Goal: Task Accomplishment & Management: Use online tool/utility

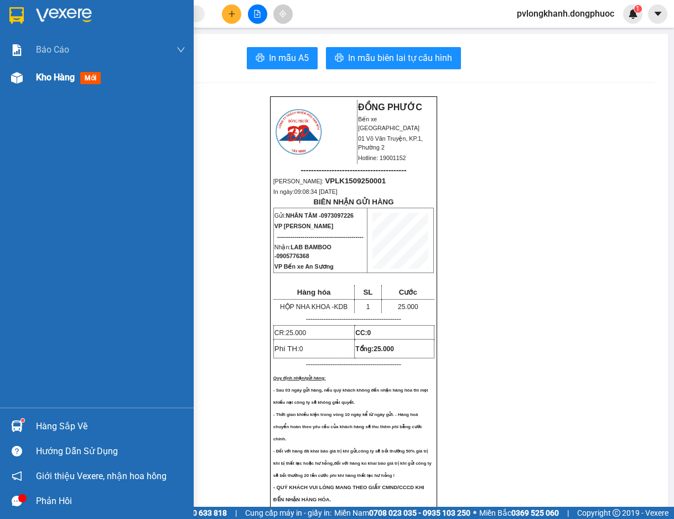
click at [48, 76] on span "Kho hàng" at bounding box center [55, 77] width 39 height 11
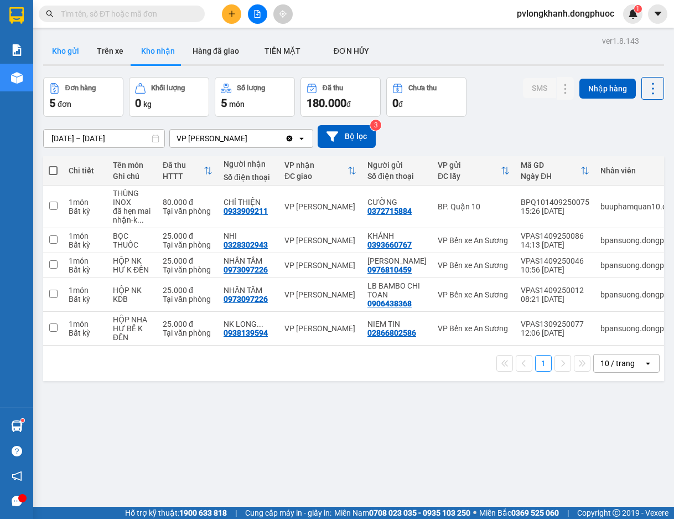
click at [64, 50] on button "Kho gửi" at bounding box center [65, 51] width 45 height 27
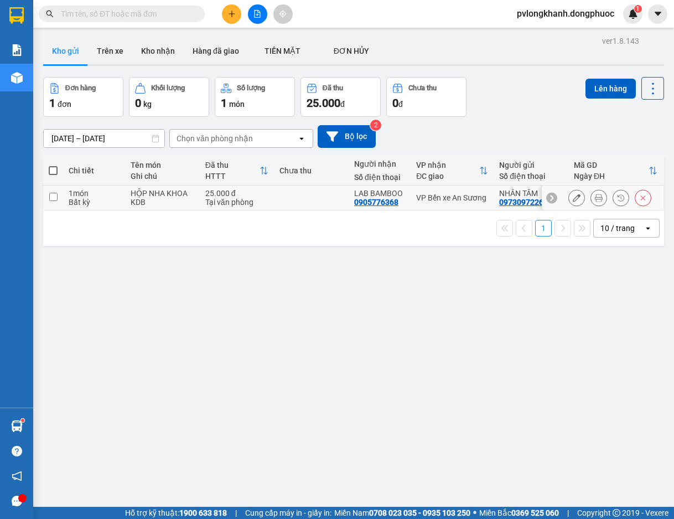
click at [136, 198] on div "KDB" at bounding box center [163, 202] width 64 height 9
checkbox input "true"
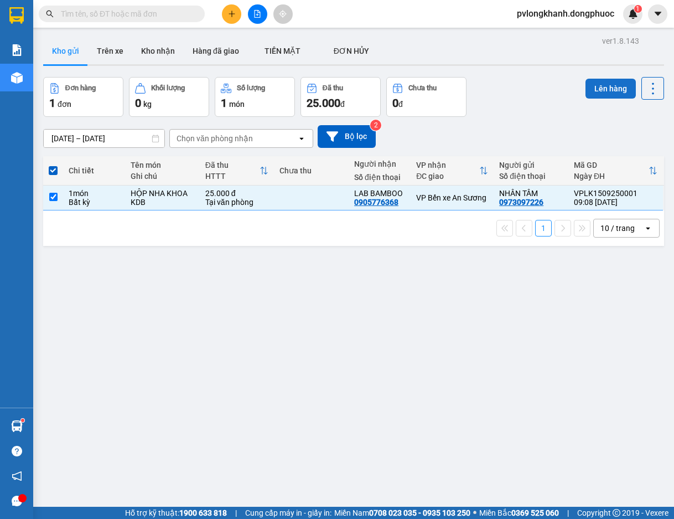
click at [609, 84] on button "Lên hàng" at bounding box center [611, 89] width 50 height 20
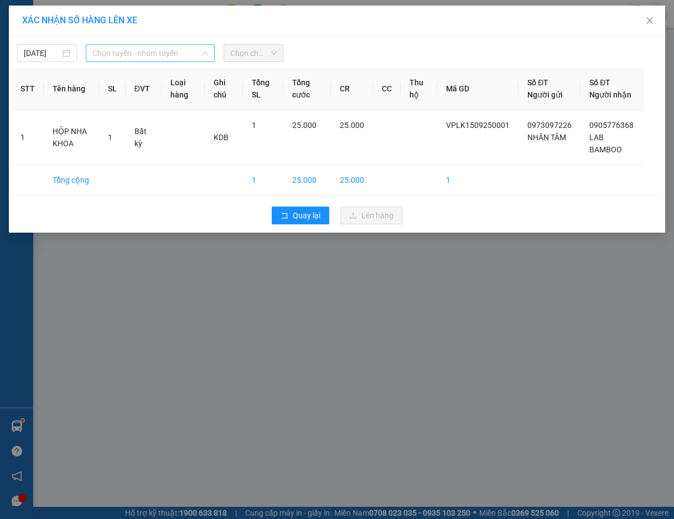
click at [165, 55] on span "Chọn tuyến - nhóm tuyến" at bounding box center [149, 53] width 115 height 17
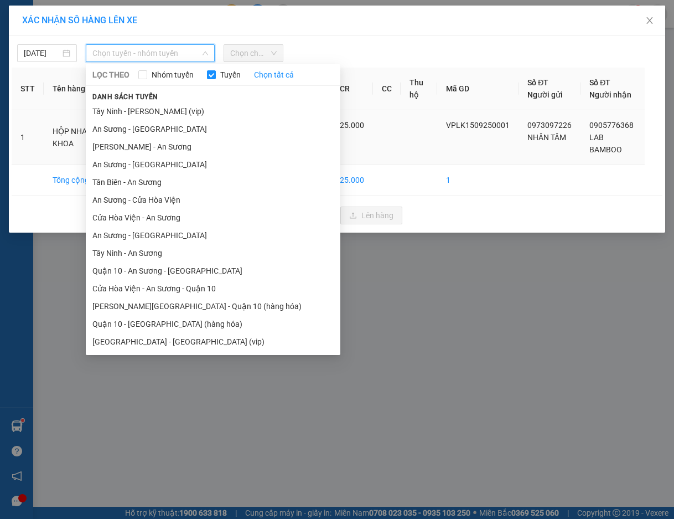
drag, startPoint x: 153, startPoint y: 151, endPoint x: 156, endPoint y: 143, distance: 7.5
click at [155, 144] on li "[PERSON_NAME] - An Sương" at bounding box center [213, 147] width 255 height 18
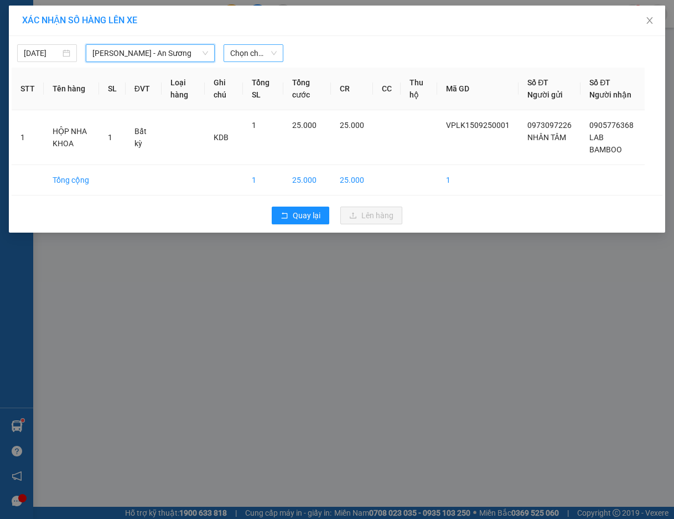
click at [252, 54] on span "Chọn chuyến" at bounding box center [253, 53] width 47 height 17
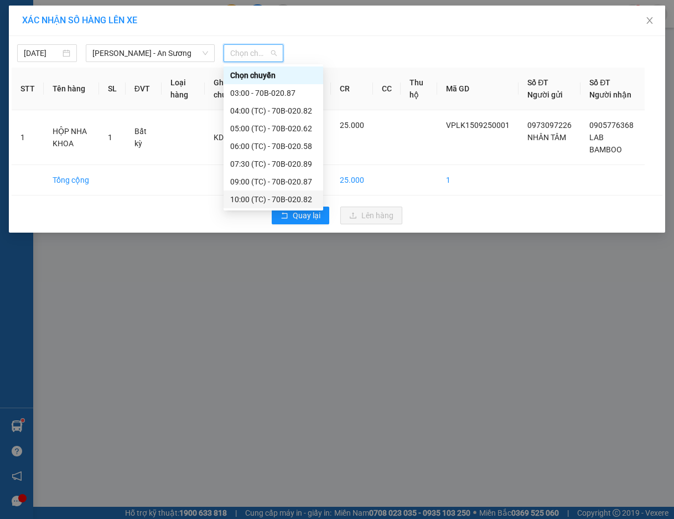
click at [281, 193] on div "10:00 (TC) - 70B-020.82" at bounding box center [274, 199] width 100 height 18
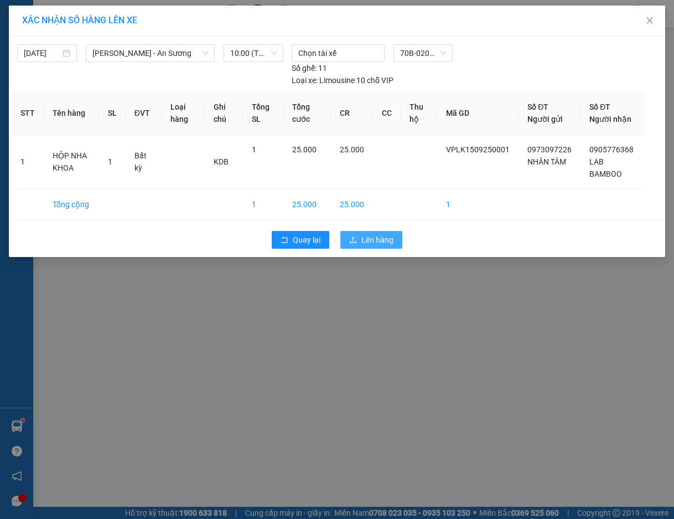
click at [388, 234] on span "Lên hàng" at bounding box center [378, 240] width 32 height 12
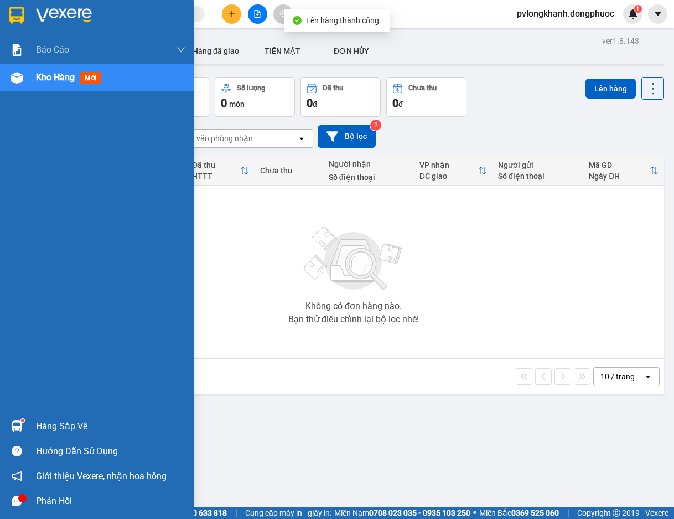
click at [45, 423] on div "Hàng sắp về" at bounding box center [111, 426] width 150 height 17
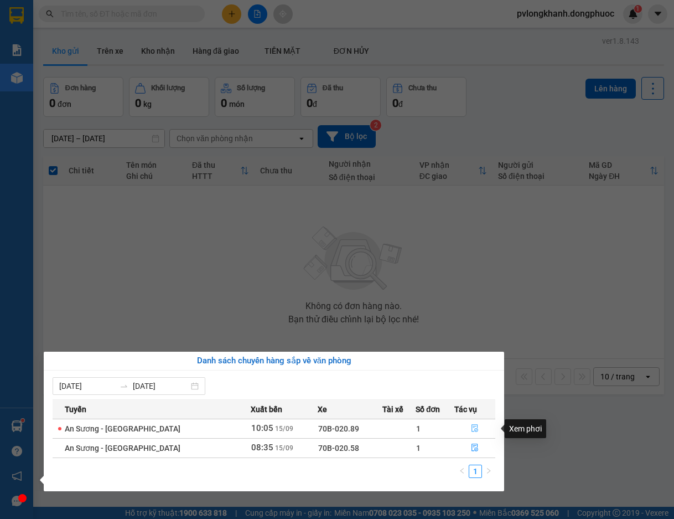
click at [473, 431] on icon "file-done" at bounding box center [475, 428] width 8 height 8
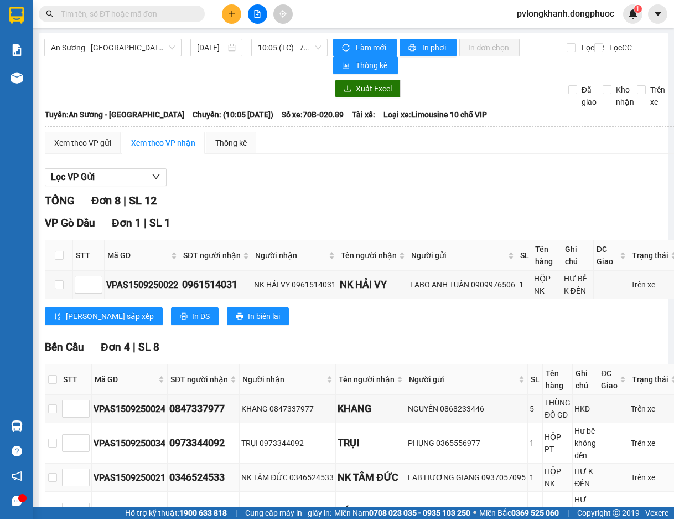
scroll to position [295, 0]
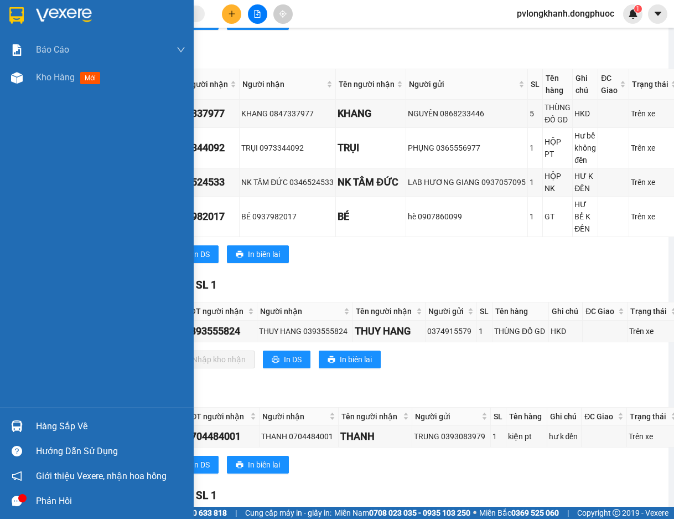
click at [50, 419] on div "Hàng sắp về" at bounding box center [111, 426] width 150 height 17
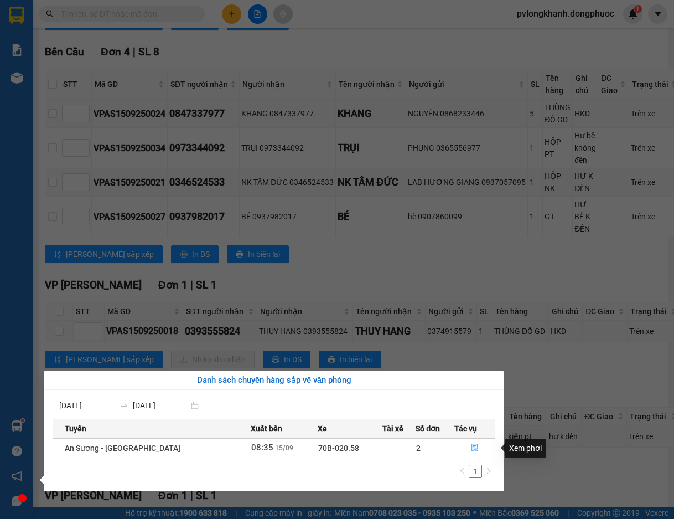
click at [473, 446] on icon "file-done" at bounding box center [475, 448] width 7 height 8
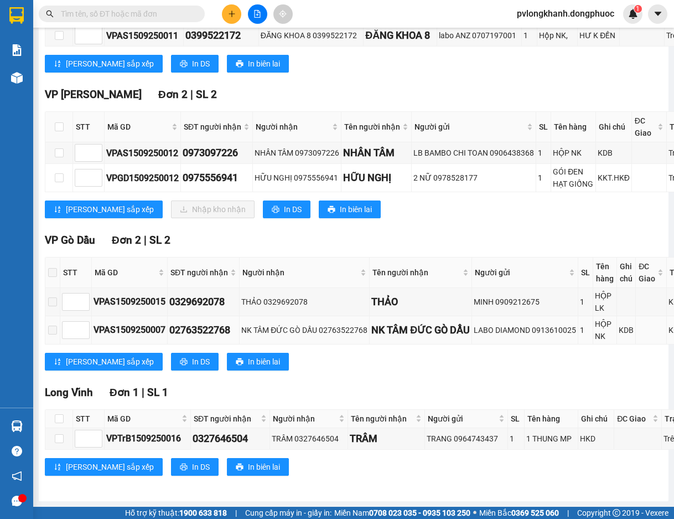
scroll to position [236, 0]
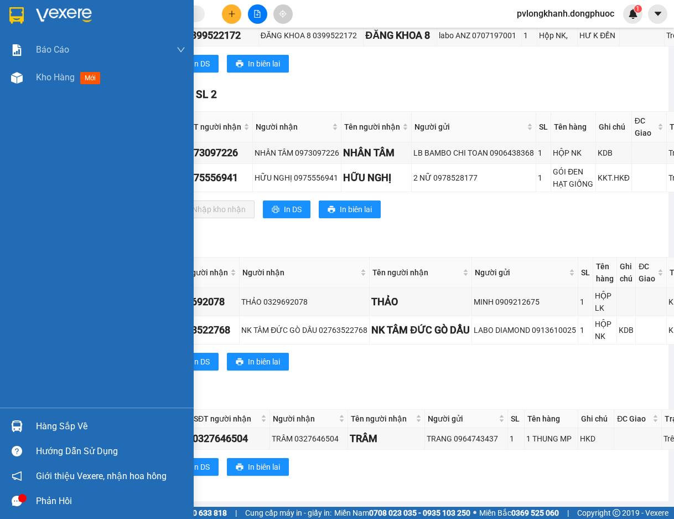
click at [84, 426] on div "Hàng sắp về" at bounding box center [111, 426] width 150 height 17
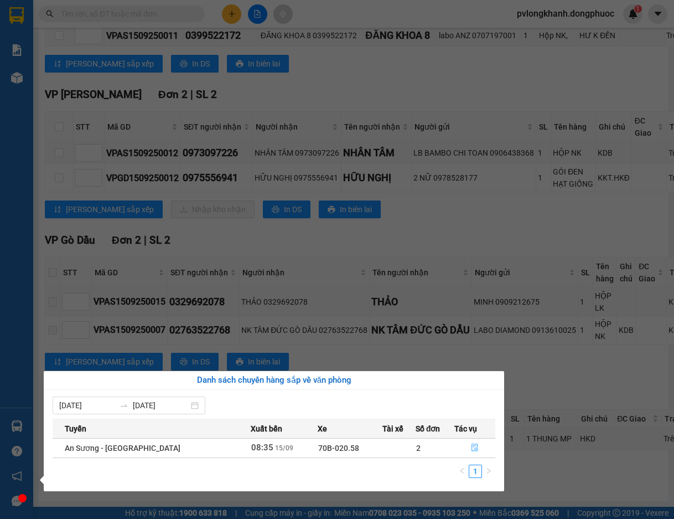
click at [472, 447] on icon "file-done" at bounding box center [475, 448] width 7 height 8
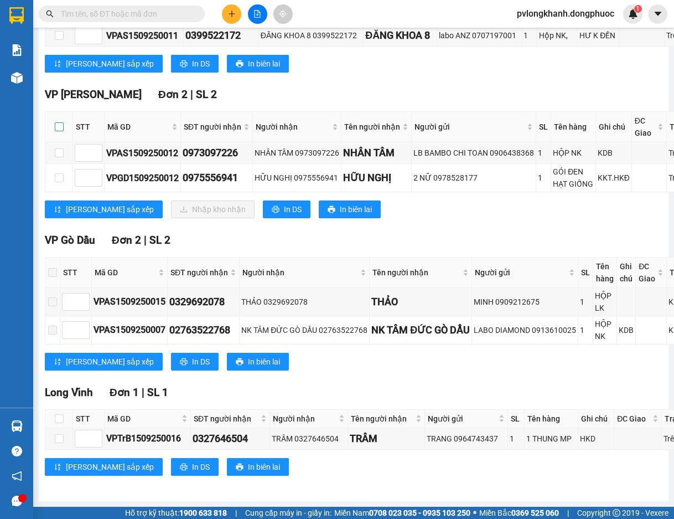
click at [56, 123] on input "checkbox" at bounding box center [59, 126] width 9 height 9
checkbox input "true"
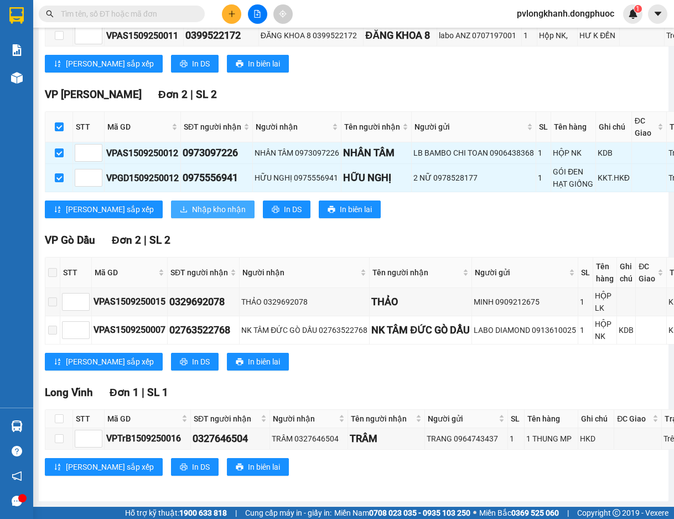
click at [192, 209] on span "Nhập kho nhận" at bounding box center [219, 209] width 54 height 12
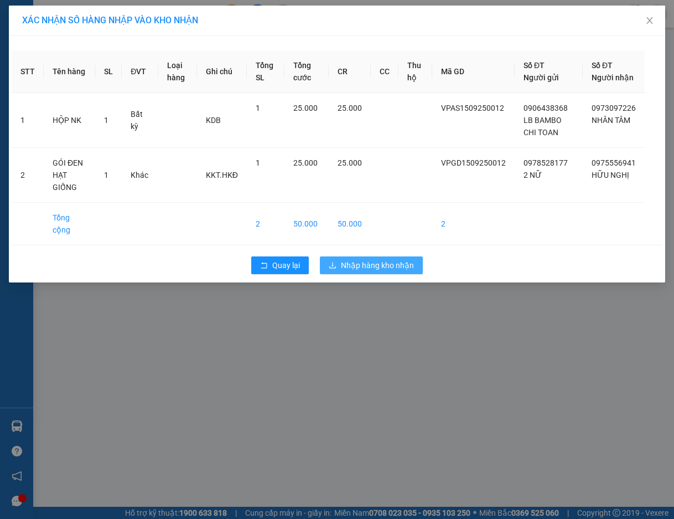
click at [378, 270] on span "Nhập hàng kho nhận" at bounding box center [377, 265] width 73 height 12
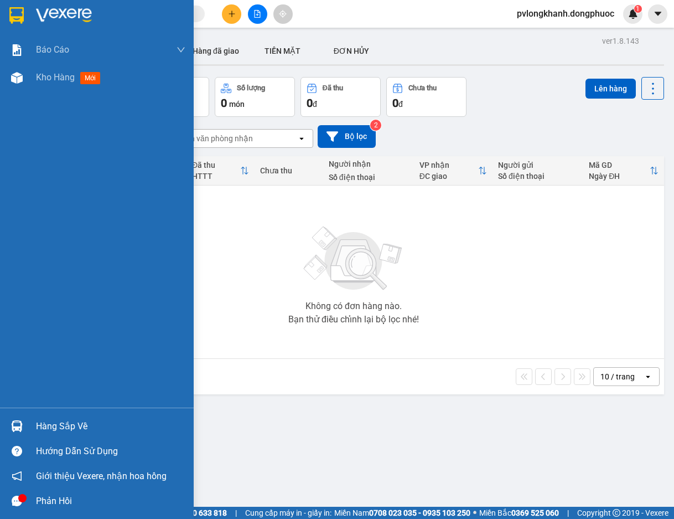
click at [66, 425] on div "Hàng sắp về" at bounding box center [111, 426] width 150 height 17
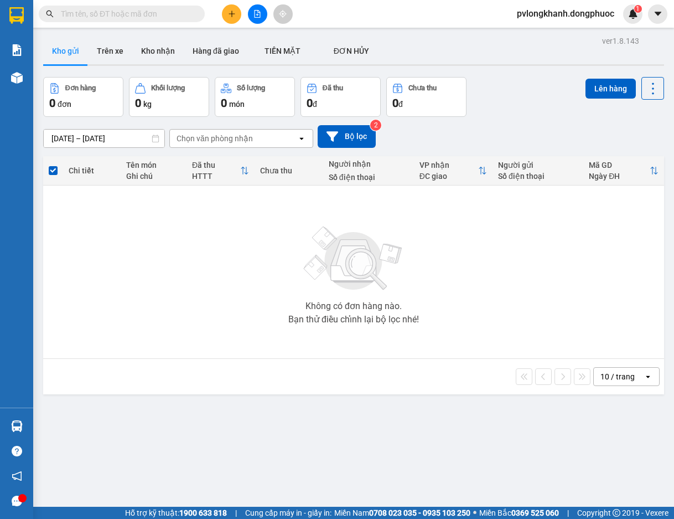
click at [135, 300] on section "Kết quả tìm kiếm ( 0 ) Bộ lọc No Data pvlongkhanh.dongphuoc 1 Báo cáo Mẫu 1: Bá…" at bounding box center [337, 259] width 674 height 519
